Goal: Task Accomplishment & Management: Manage account settings

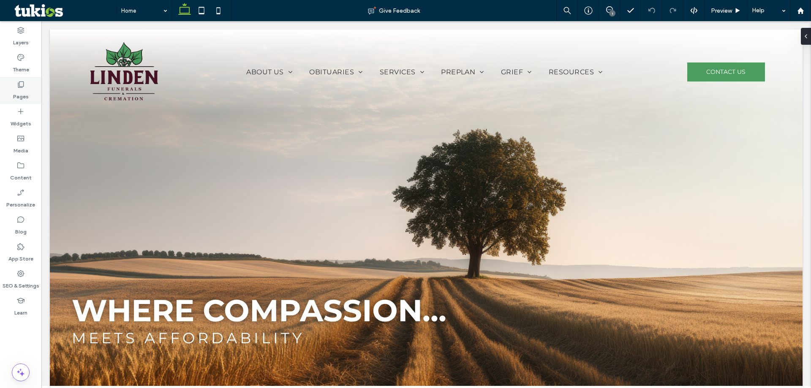
click at [31, 89] on div "Pages" at bounding box center [20, 90] width 41 height 27
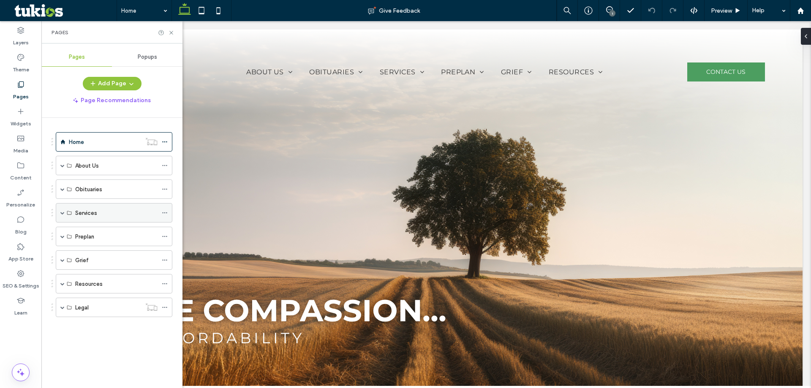
click at [63, 212] on span at bounding box center [62, 213] width 4 height 4
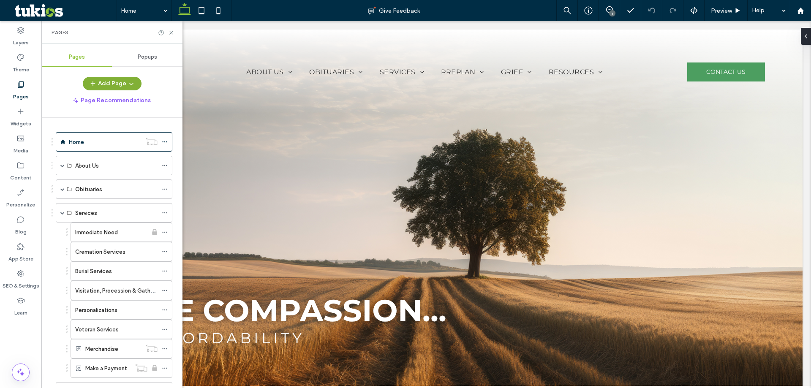
click at [119, 82] on button "Add Page" at bounding box center [112, 84] width 59 height 14
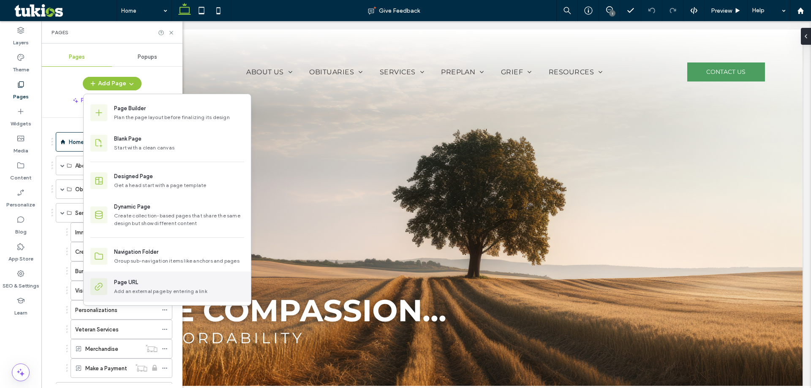
click at [174, 287] on div "Page URL Add an external page by entering a link" at bounding box center [179, 286] width 130 height 17
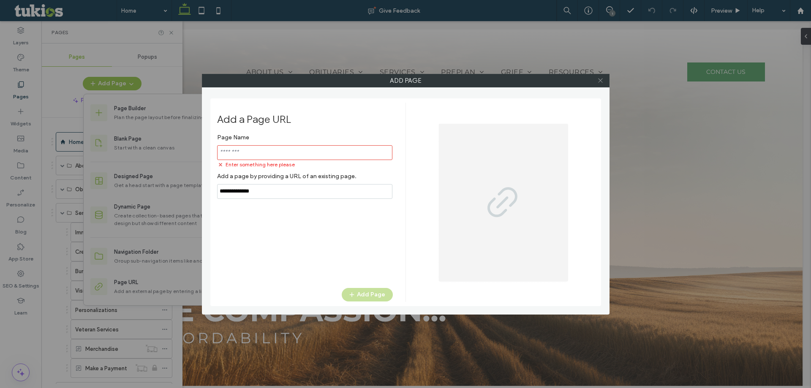
click at [601, 78] on icon at bounding box center [600, 80] width 6 height 6
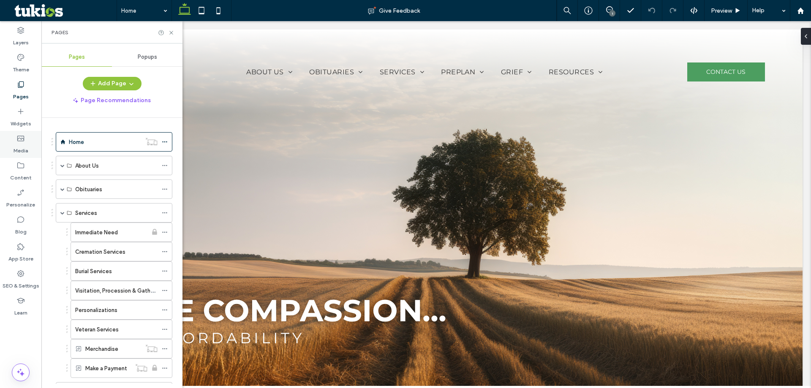
click at [34, 143] on div "Media" at bounding box center [20, 144] width 41 height 27
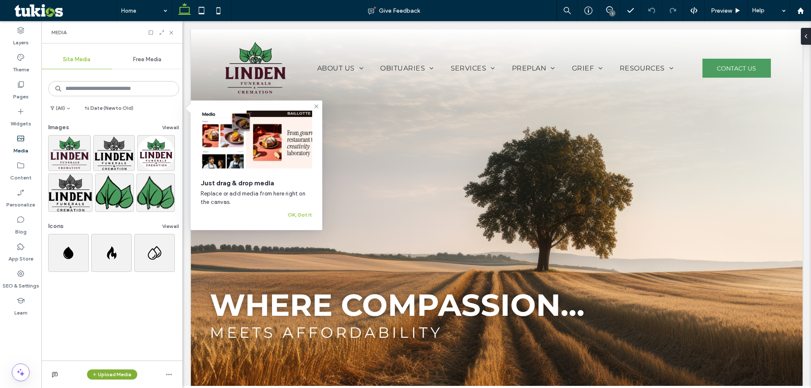
click at [111, 375] on button "Upload Media" at bounding box center [112, 375] width 50 height 10
click at [71, 349] on div "(All) Date (New to Old) Images View all Icons View all" at bounding box center [111, 216] width 141 height 290
click at [166, 374] on span "button" at bounding box center [169, 375] width 14 height 14
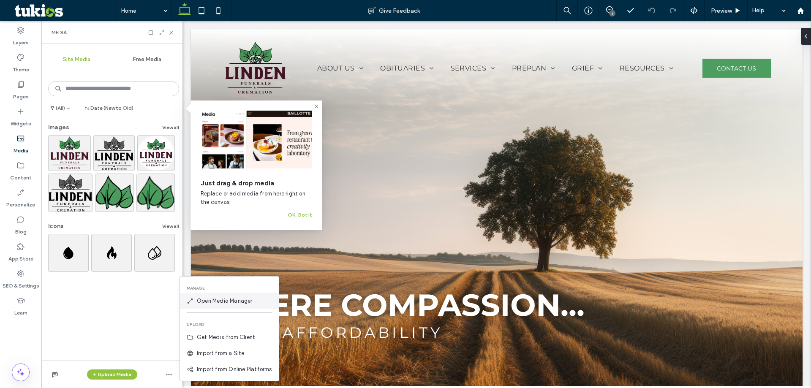
click at [239, 299] on span "Open Media Manager" at bounding box center [225, 301] width 56 height 8
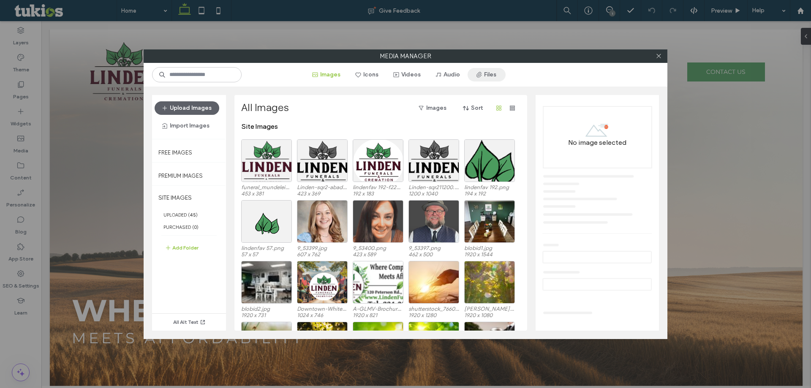
click at [496, 75] on button "Files" at bounding box center [487, 75] width 38 height 14
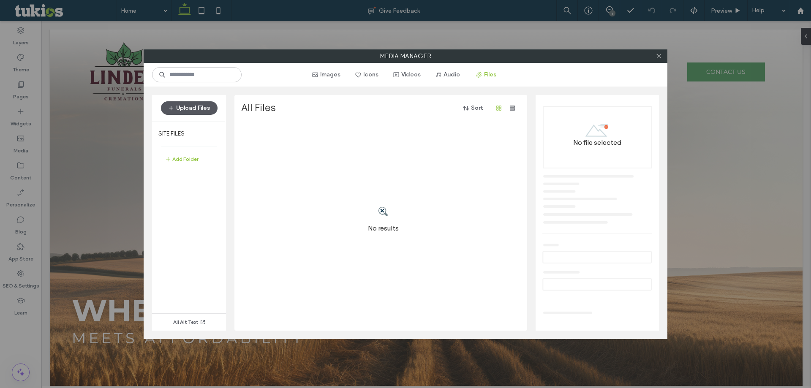
click at [187, 106] on button "Upload Files" at bounding box center [189, 108] width 57 height 14
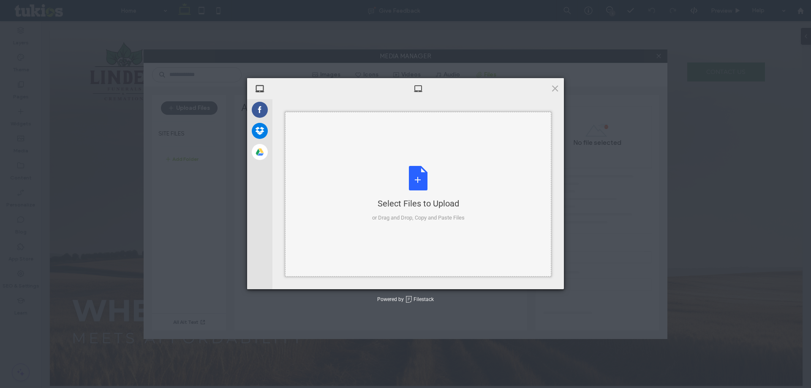
click at [402, 182] on div "Select Files to Upload or Drag and Drop, Copy and Paste Files" at bounding box center [418, 194] width 93 height 56
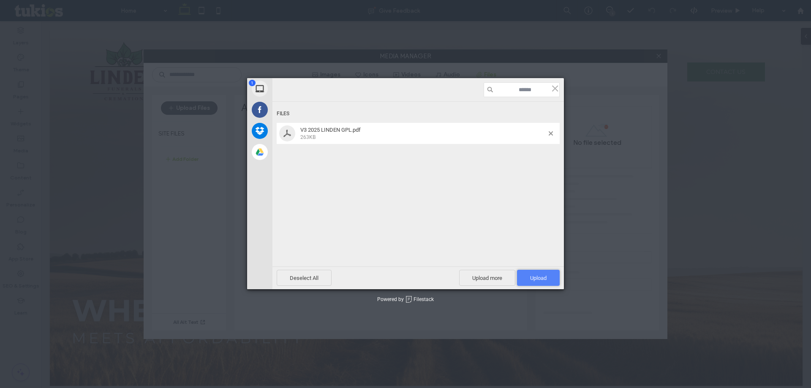
click at [539, 277] on span "Upload 1" at bounding box center [538, 278] width 16 height 6
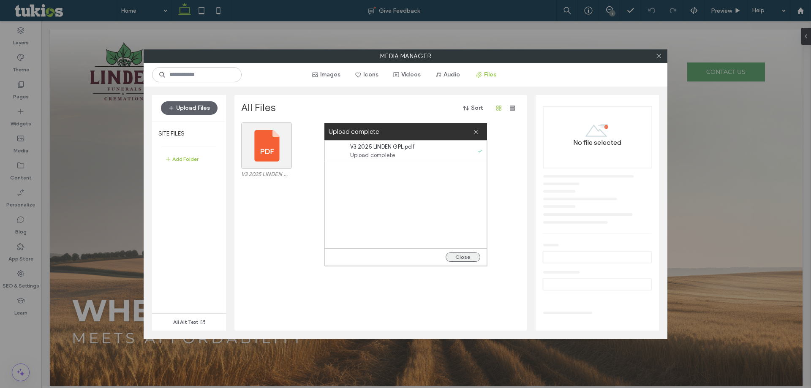
click at [467, 261] on button "Close" at bounding box center [463, 257] width 35 height 9
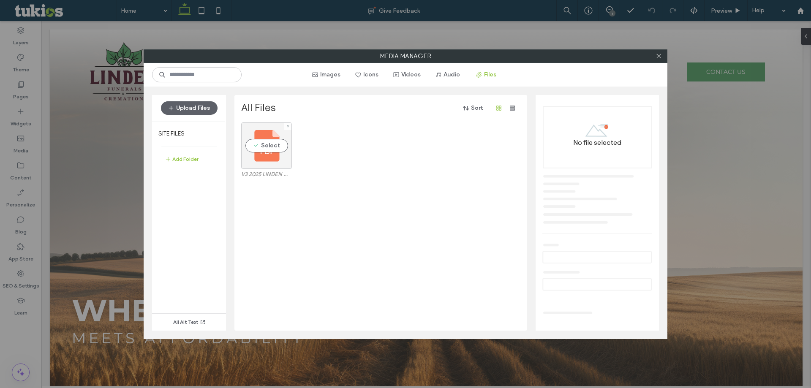
click at [279, 155] on div "Select" at bounding box center [266, 145] width 51 height 46
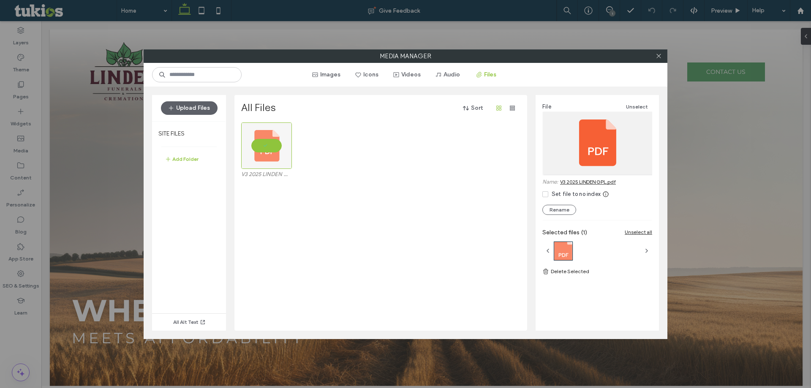
click at [600, 179] on link "V3 2025 LINDEN GPL.pdf" at bounding box center [588, 182] width 56 height 6
click at [658, 54] on icon at bounding box center [659, 56] width 6 height 6
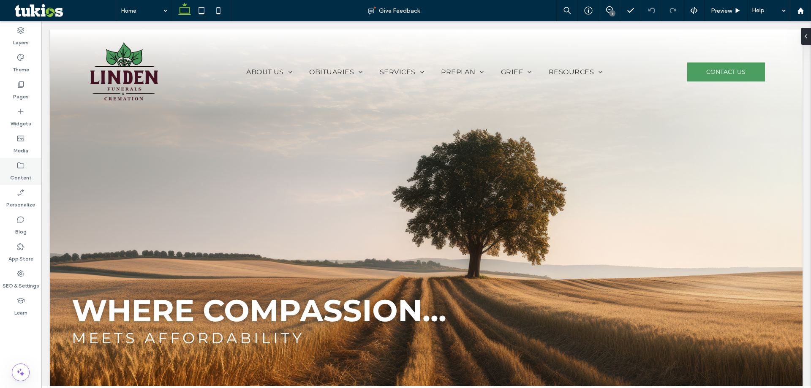
click at [30, 169] on div "Content" at bounding box center [20, 171] width 41 height 27
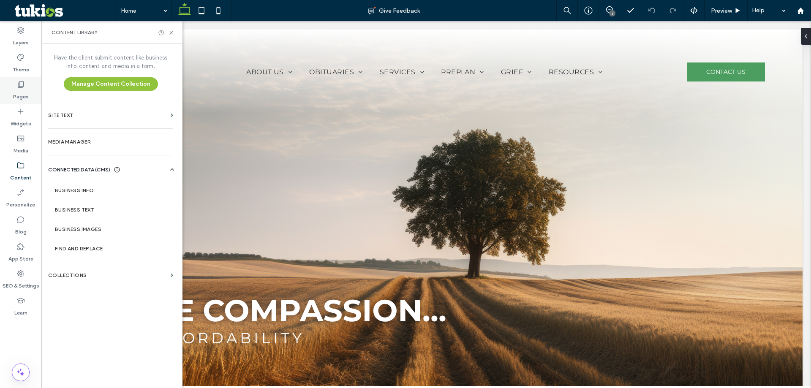
click at [38, 82] on div "Pages" at bounding box center [20, 90] width 41 height 27
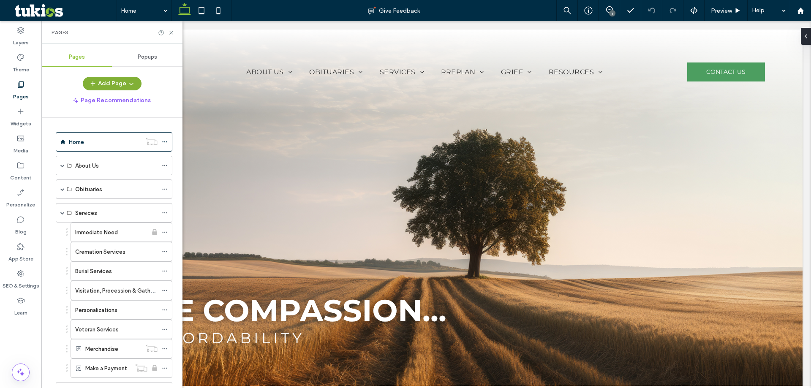
click at [135, 80] on button "Add Page" at bounding box center [112, 84] width 59 height 14
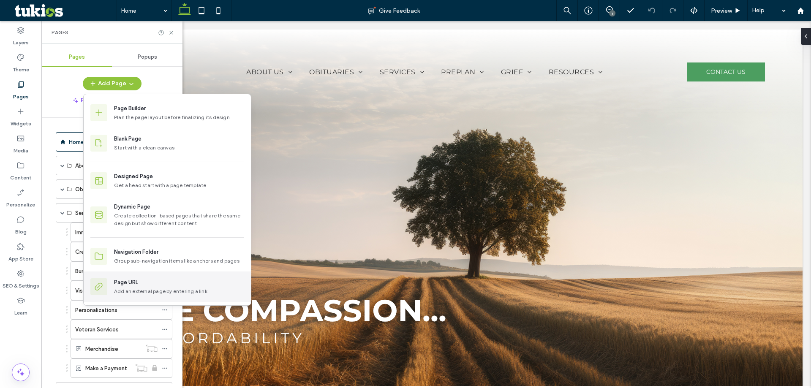
click at [130, 290] on div "Add an external page by entering a link" at bounding box center [179, 292] width 130 height 8
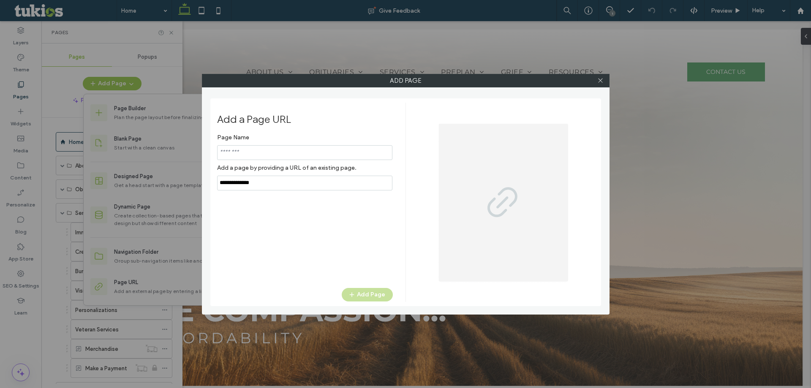
click at [275, 186] on input "notEmpty,url" at bounding box center [304, 183] width 175 height 15
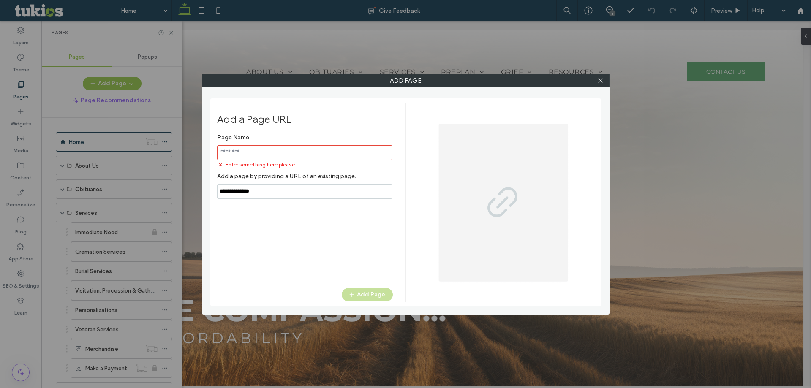
click at [275, 186] on input "notEmpty,url" at bounding box center [304, 191] width 175 height 15
click at [274, 186] on input "notEmpty,url" at bounding box center [304, 191] width 175 height 15
paste input "**********"
type input "**********"
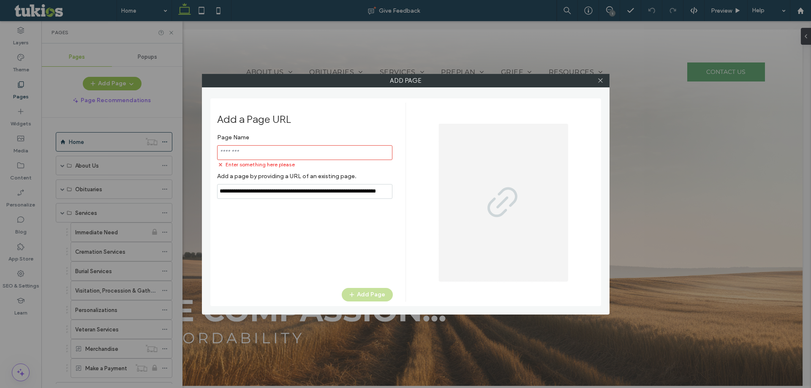
click at [313, 170] on label "Add a page by providing a URL of an existing page." at bounding box center [305, 177] width 176 height 16
click at [306, 152] on input "notEmpty" at bounding box center [304, 152] width 175 height 15
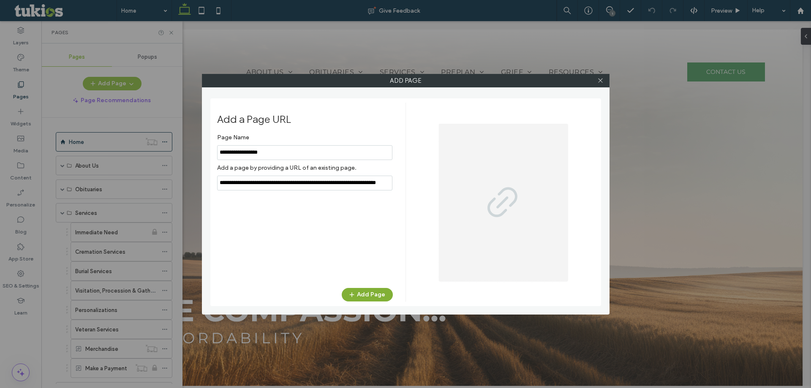
type input "**********"
click at [362, 295] on button "Add Page" at bounding box center [367, 295] width 51 height 14
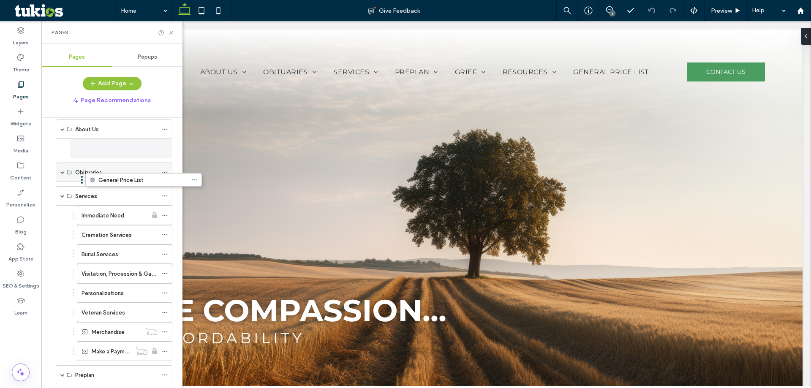
scroll to position [19, 0]
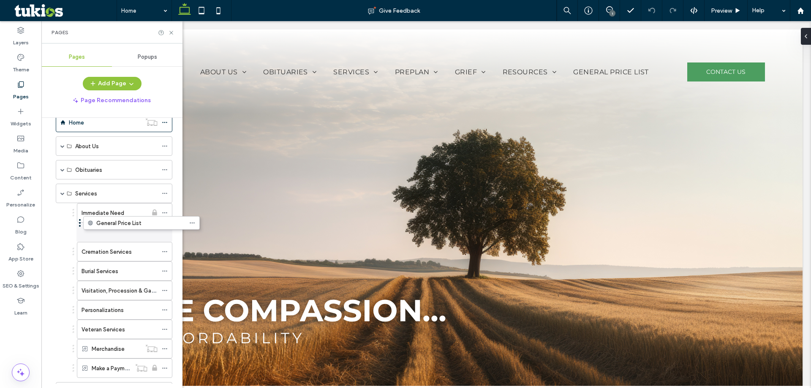
drag, startPoint x: 53, startPoint y: 354, endPoint x: 80, endPoint y: 226, distance: 130.1
click at [172, 31] on icon at bounding box center [171, 33] width 6 height 6
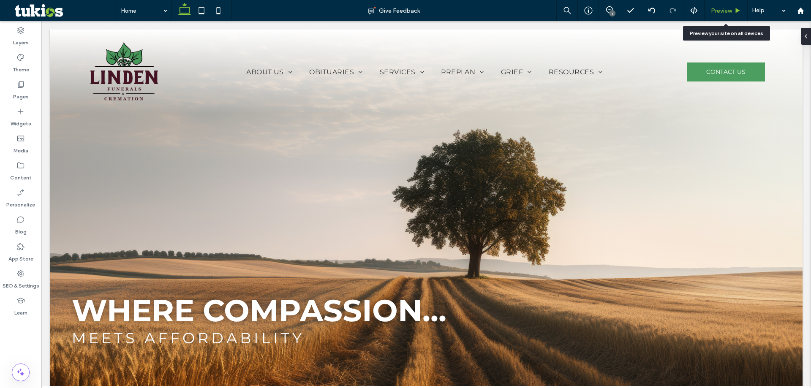
click at [725, 13] on span "Preview" at bounding box center [721, 10] width 21 height 7
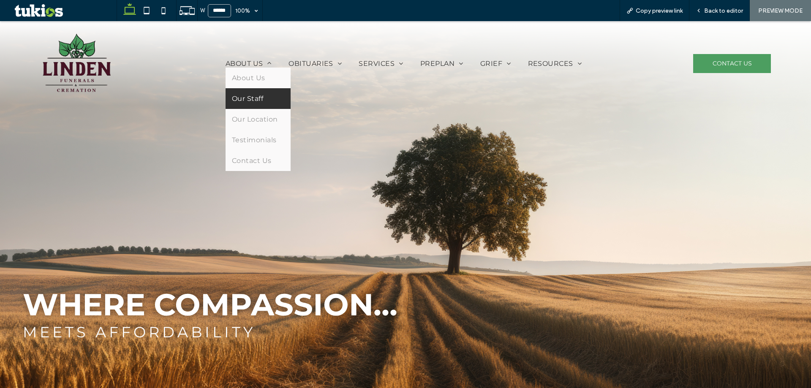
click at [265, 91] on link "Our Staff" at bounding box center [258, 98] width 65 height 21
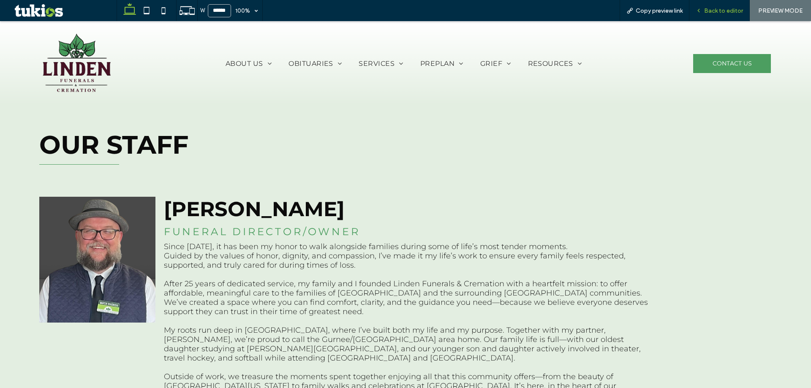
click at [735, 6] on div "Back to editor" at bounding box center [719, 10] width 60 height 21
drag, startPoint x: 730, startPoint y: 10, endPoint x: 436, endPoint y: 66, distance: 298.9
click at [730, 10] on span "Back to editor" at bounding box center [723, 10] width 39 height 7
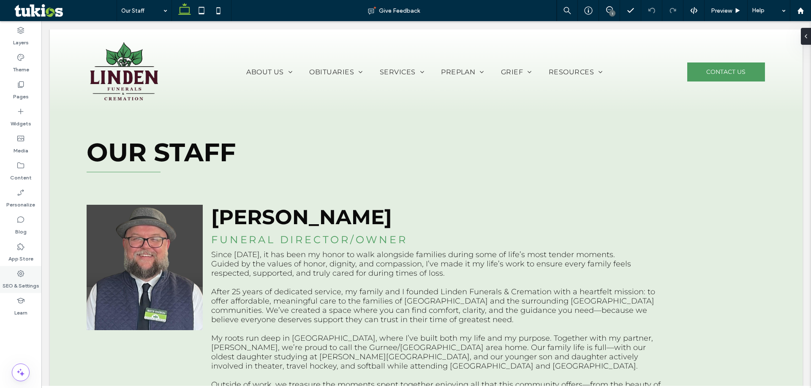
click at [33, 282] on label "SEO & Settings" at bounding box center [21, 284] width 37 height 12
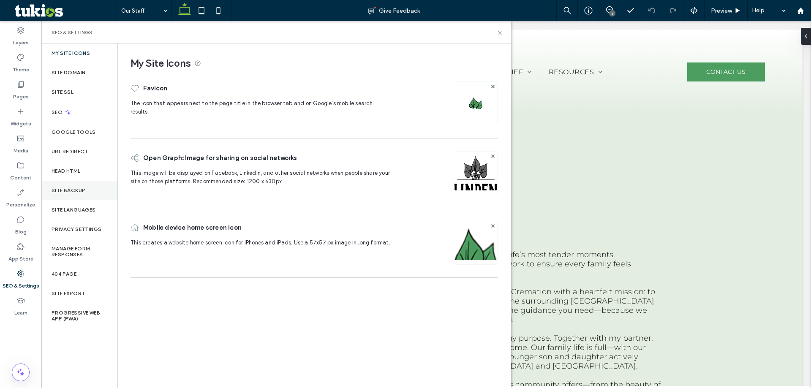
click at [77, 185] on div "Site Backup" at bounding box center [79, 190] width 76 height 19
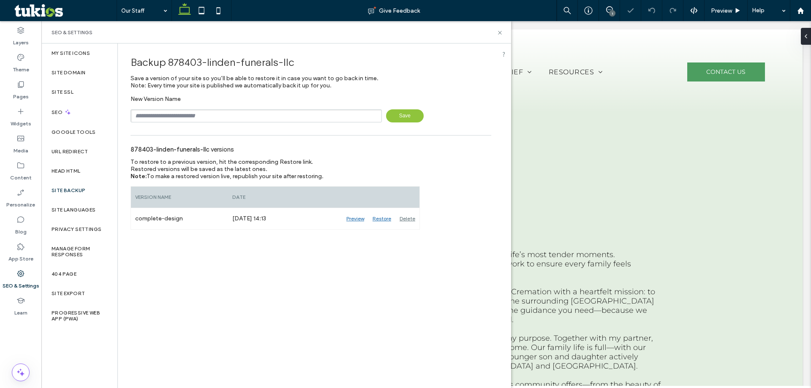
click at [314, 112] on input "text" at bounding box center [256, 115] width 251 height 13
type input "********"
click at [409, 115] on span "Save" at bounding box center [405, 115] width 38 height 13
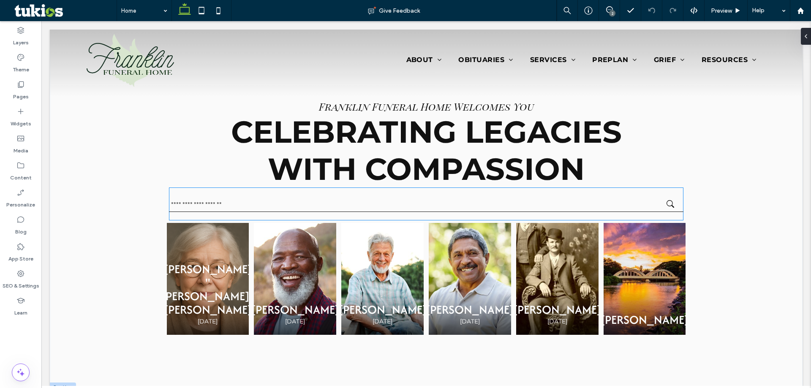
scroll to position [42, 0]
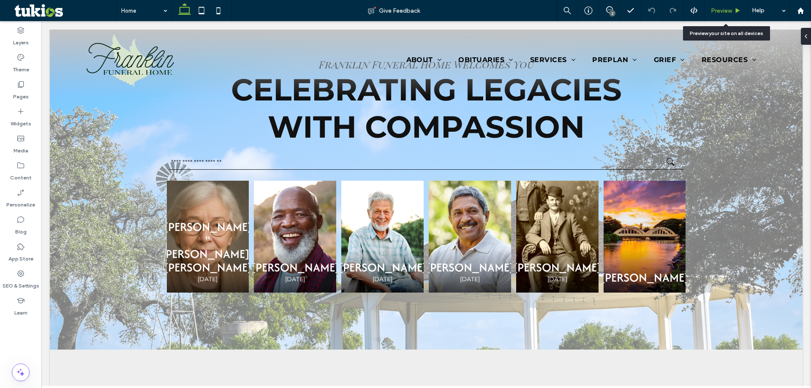
click at [719, 6] on div "Preview" at bounding box center [726, 10] width 43 height 21
click at [726, 10] on span "Preview" at bounding box center [721, 10] width 21 height 7
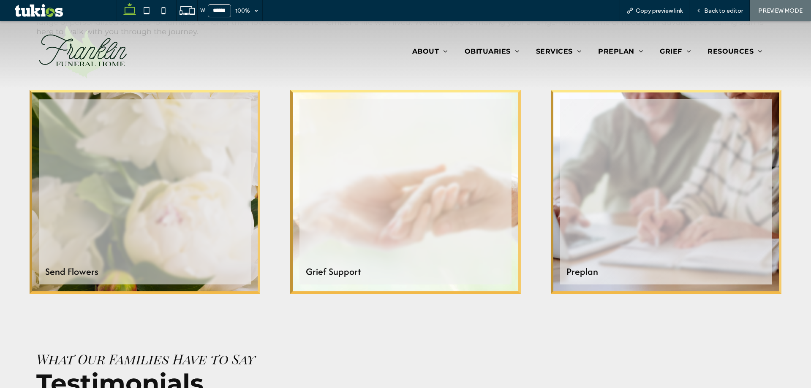
scroll to position [465, 0]
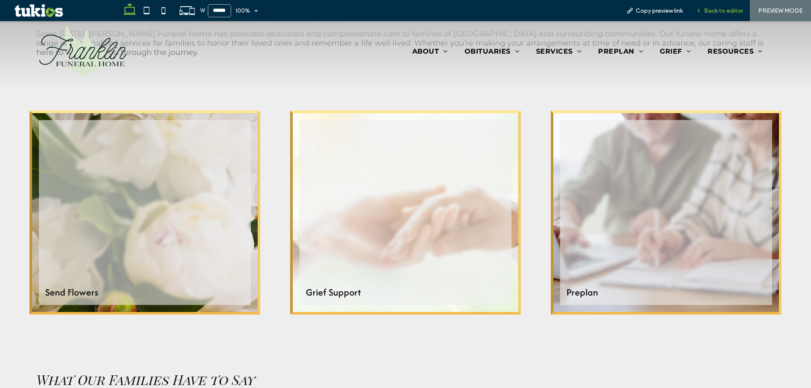
click at [713, 10] on span "Back to editor" at bounding box center [723, 10] width 39 height 7
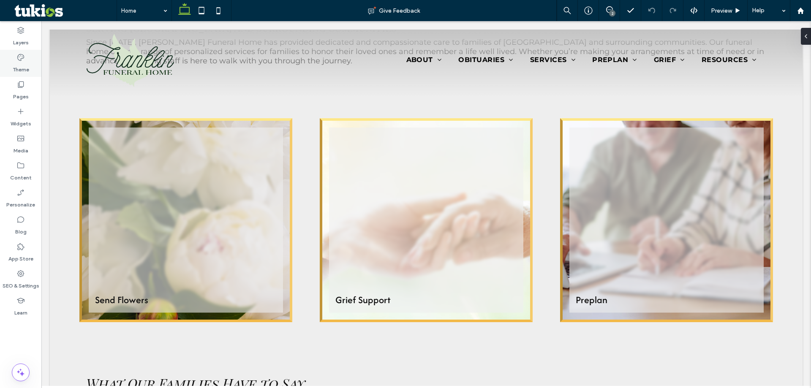
click at [15, 56] on div "Theme" at bounding box center [20, 63] width 41 height 27
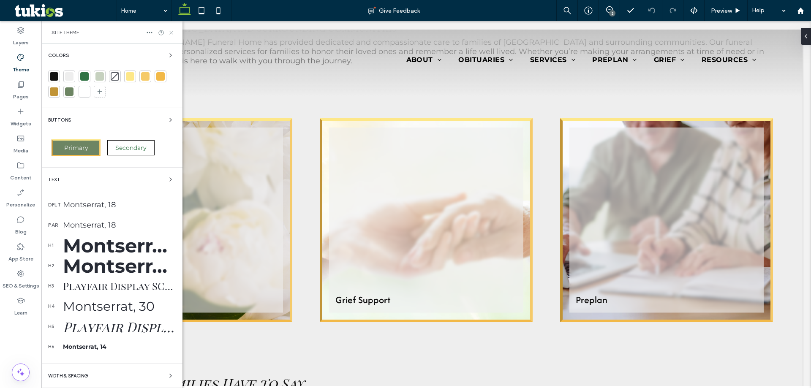
click at [174, 31] on icon at bounding box center [171, 33] width 6 height 6
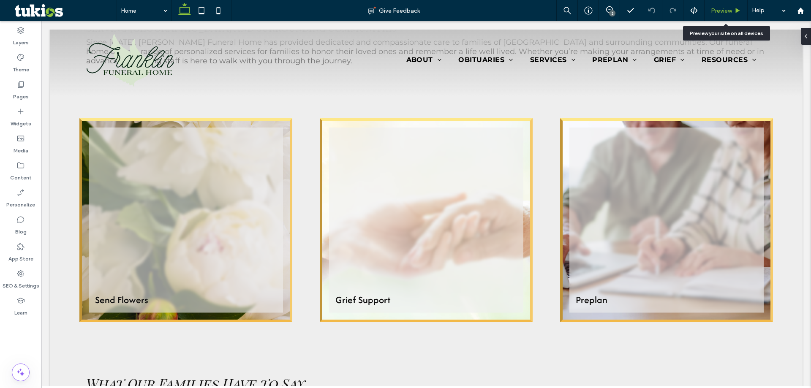
click at [726, 15] on div "Preview" at bounding box center [726, 10] width 43 height 21
click at [727, 13] on span "Preview" at bounding box center [721, 10] width 21 height 7
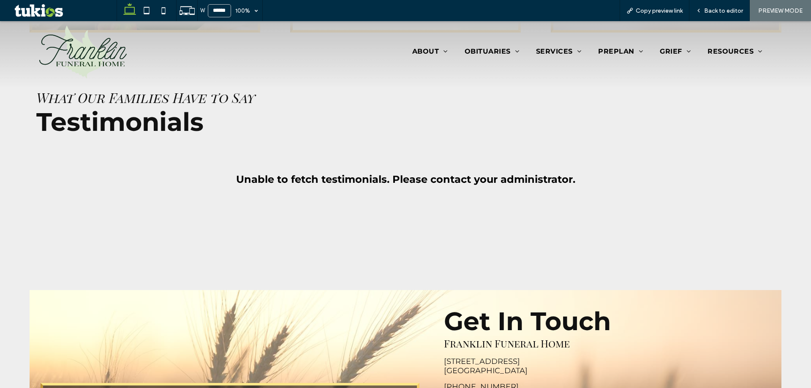
scroll to position [620, 0]
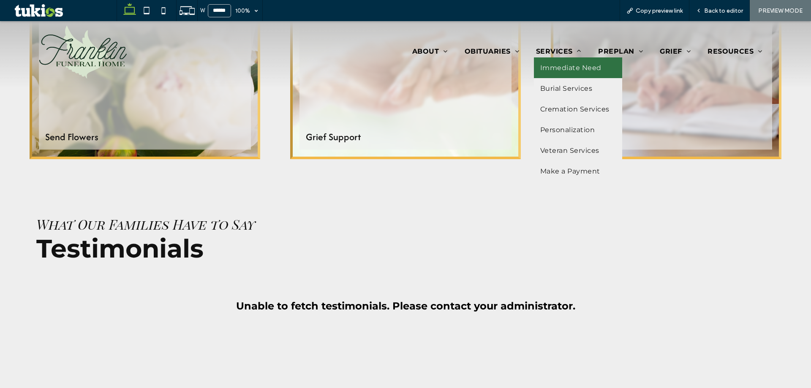
click at [569, 68] on span "Immediate Need" at bounding box center [570, 68] width 61 height 8
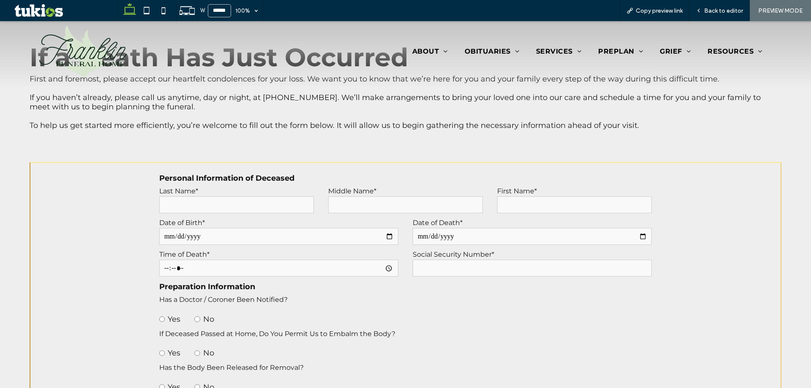
scroll to position [84, 0]
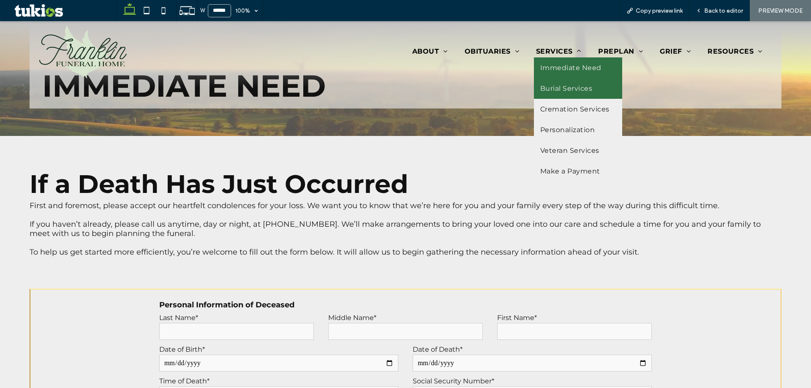
click at [578, 90] on span "Burial Services" at bounding box center [566, 88] width 52 height 8
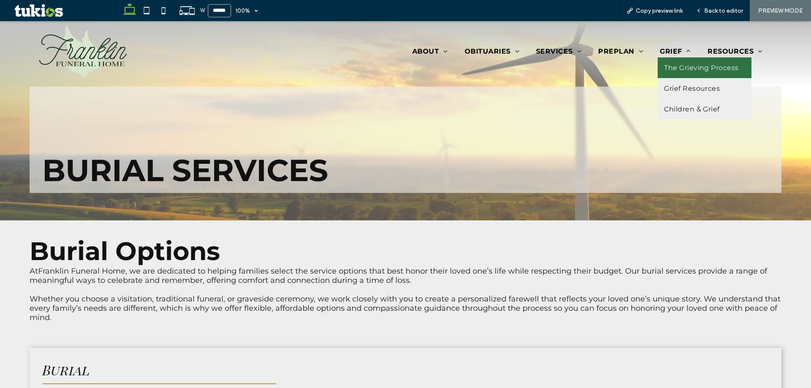
click at [668, 65] on span "The Grieving Process" at bounding box center [701, 68] width 75 height 8
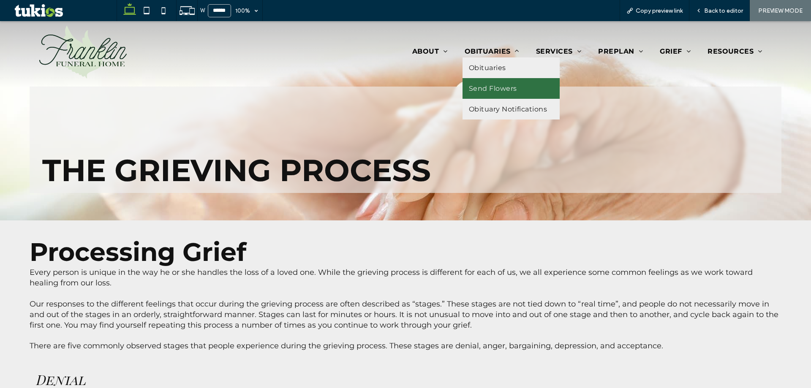
click at [493, 87] on span "Send Flowers" at bounding box center [493, 88] width 48 height 8
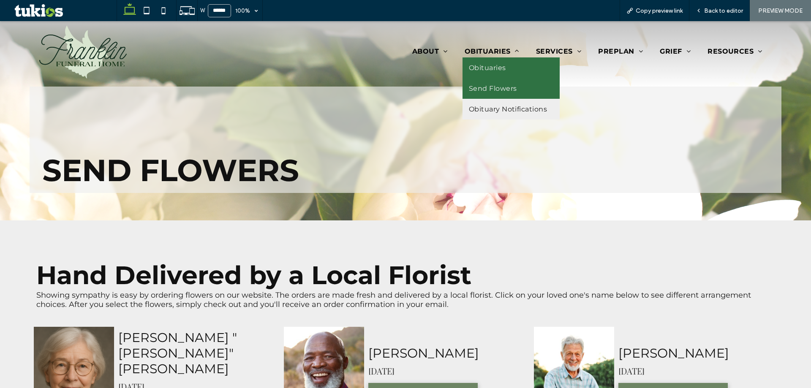
click at [513, 67] on link "Obituaries" at bounding box center [512, 67] width 98 height 21
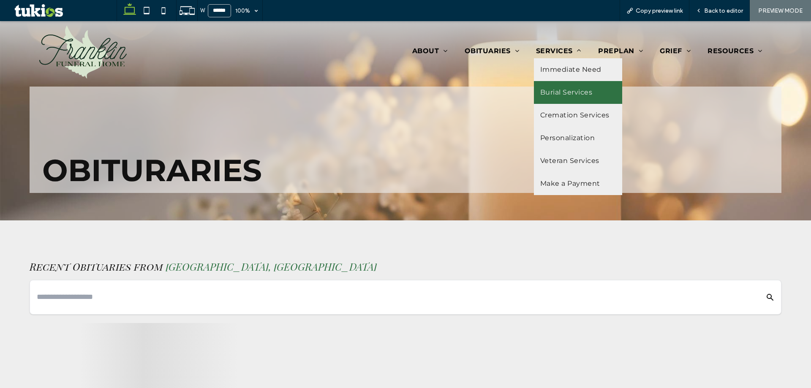
click at [550, 87] on link "Burial Services" at bounding box center [578, 92] width 88 height 23
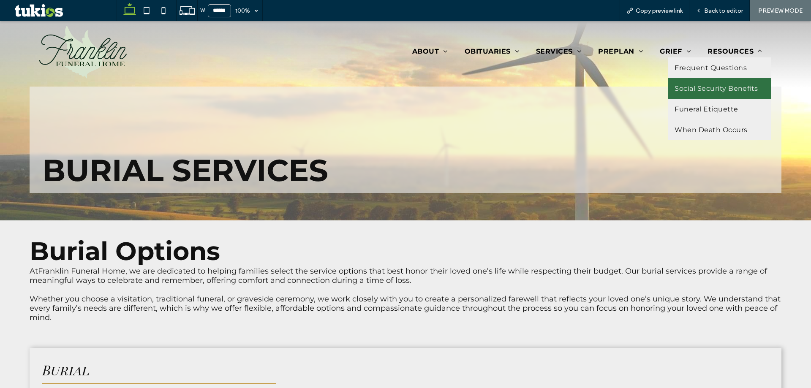
click at [728, 79] on link "Social Security Benefits" at bounding box center [719, 88] width 103 height 21
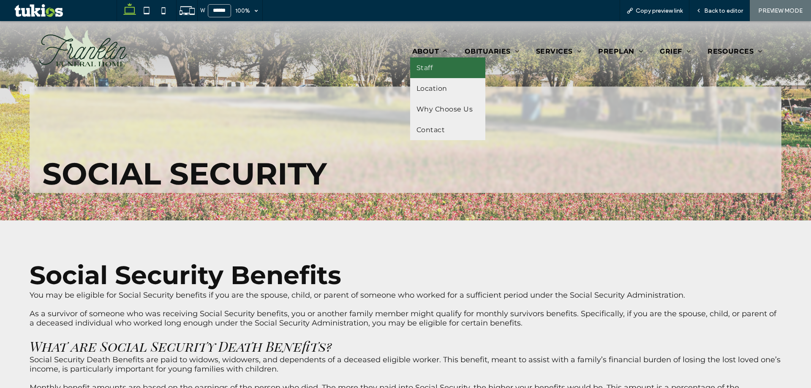
click at [429, 74] on link "Staff" at bounding box center [447, 67] width 75 height 21
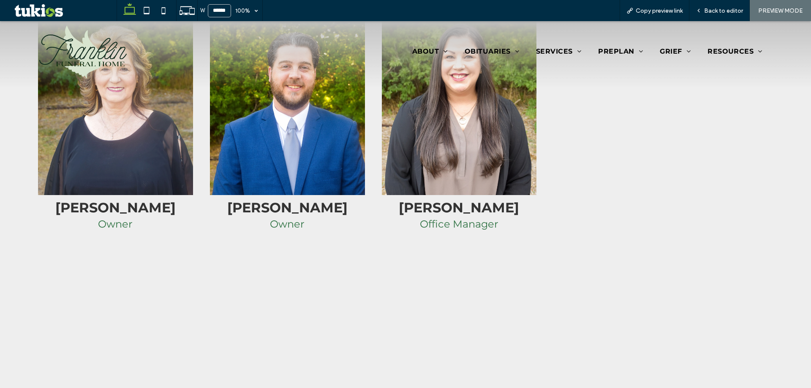
scroll to position [338, 0]
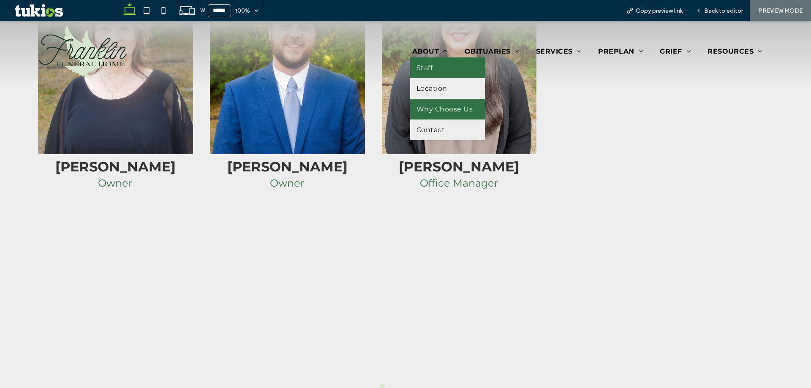
click at [430, 100] on link "Why Choose Us" at bounding box center [447, 109] width 75 height 21
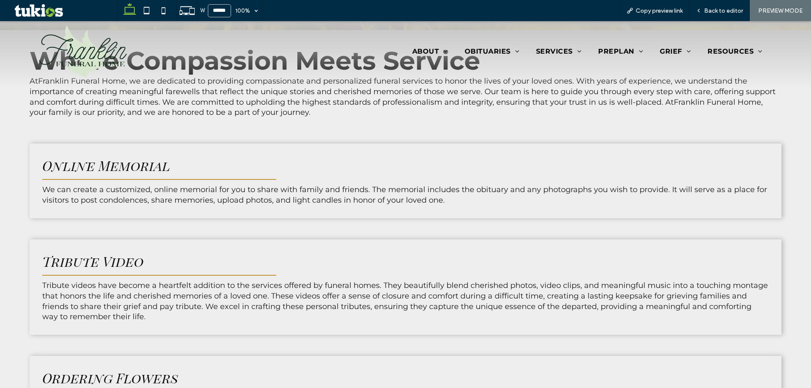
scroll to position [211, 0]
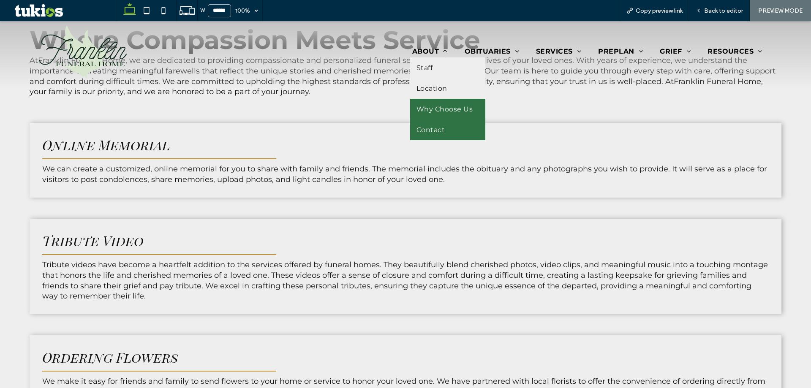
click at [427, 126] on span "Contact" at bounding box center [430, 130] width 28 height 8
